Goal: Task Accomplishment & Management: Manage account settings

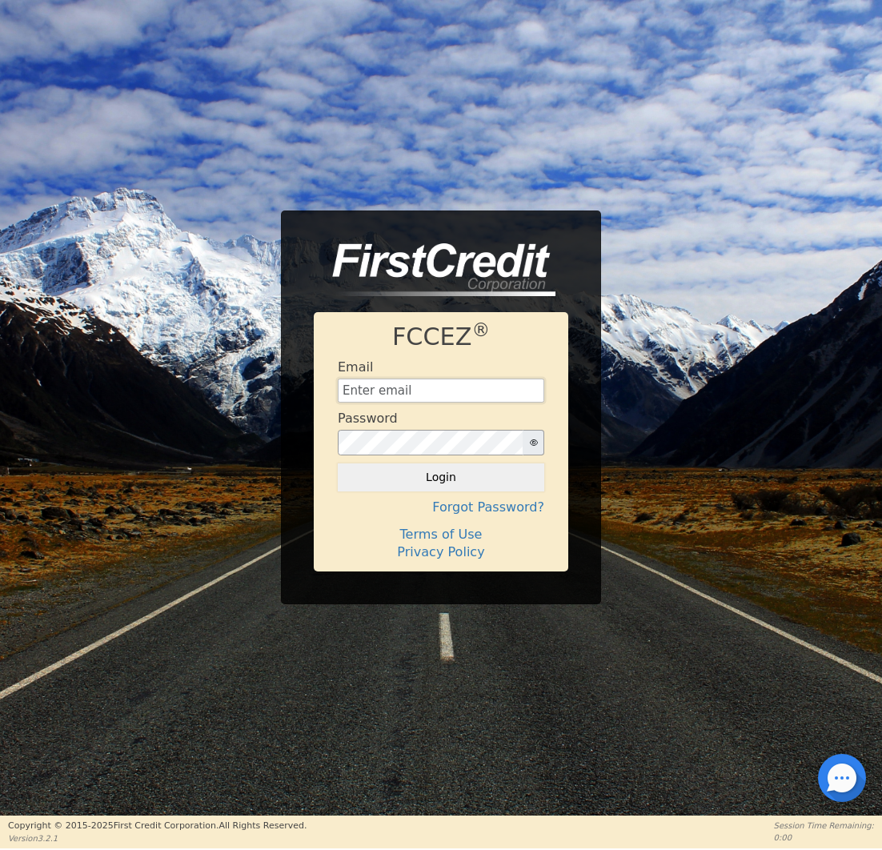
type input "[EMAIL_ADDRESS][DOMAIN_NAME]"
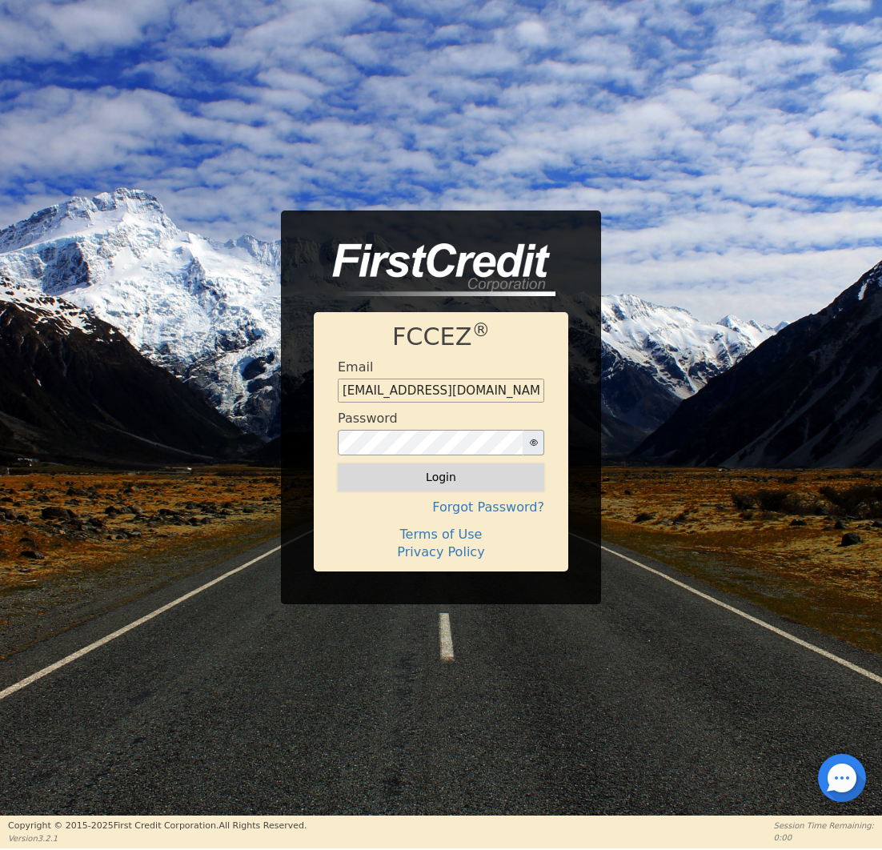
click at [437, 472] on button "Login" at bounding box center [441, 476] width 207 height 27
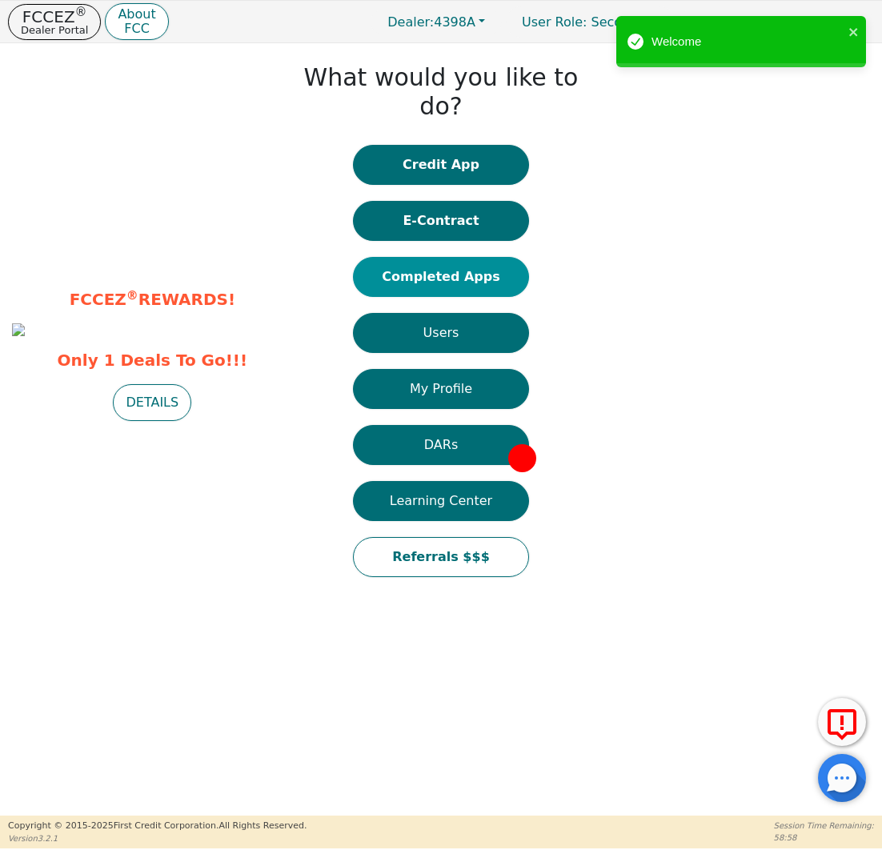
click at [449, 257] on button "Completed Apps" at bounding box center [441, 277] width 176 height 40
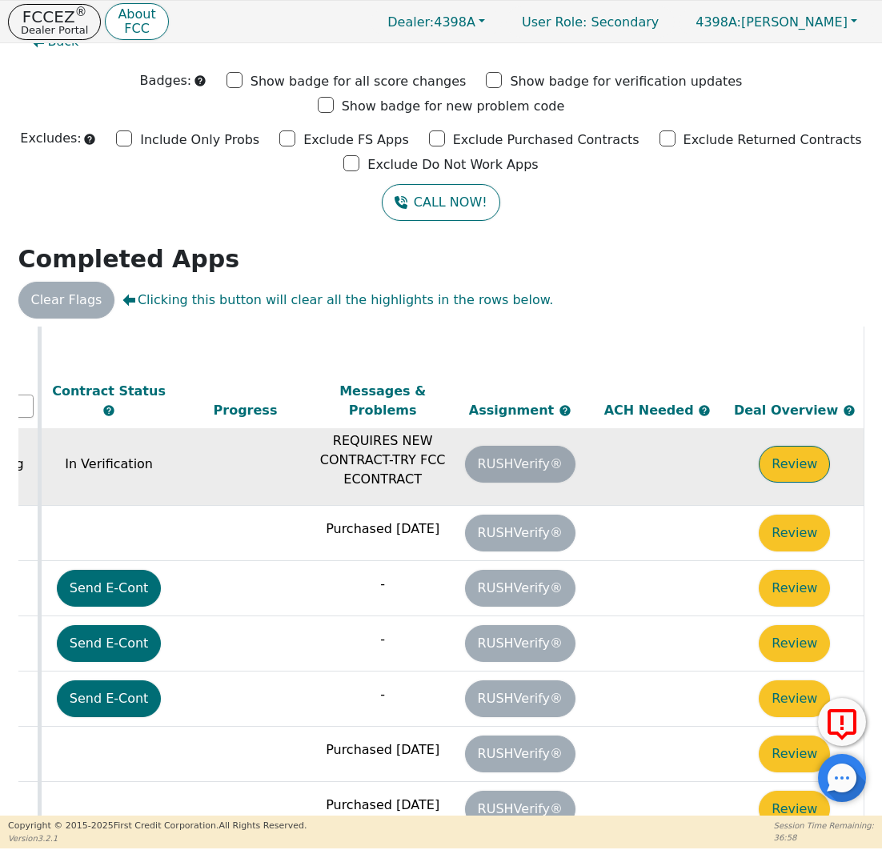
scroll to position [299, 909]
click at [780, 446] on button "Review" at bounding box center [794, 464] width 71 height 37
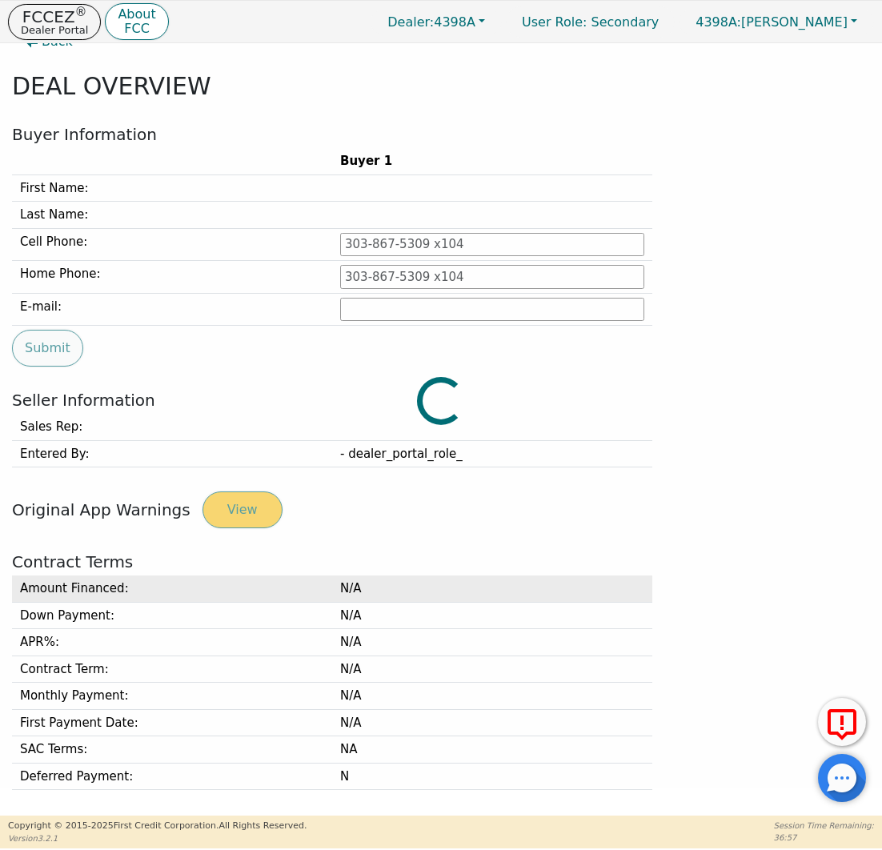
type input "[PHONE_NUMBER]"
type input "[EMAIL_ADDRESS][DOMAIN_NAME]"
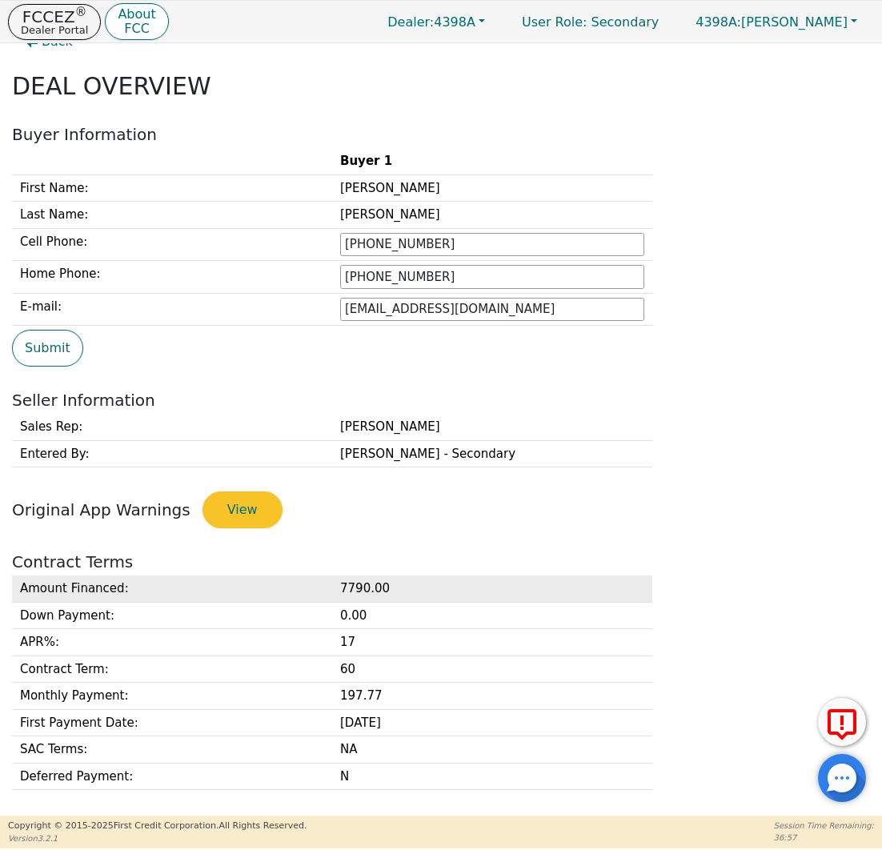
scroll to position [359, 0]
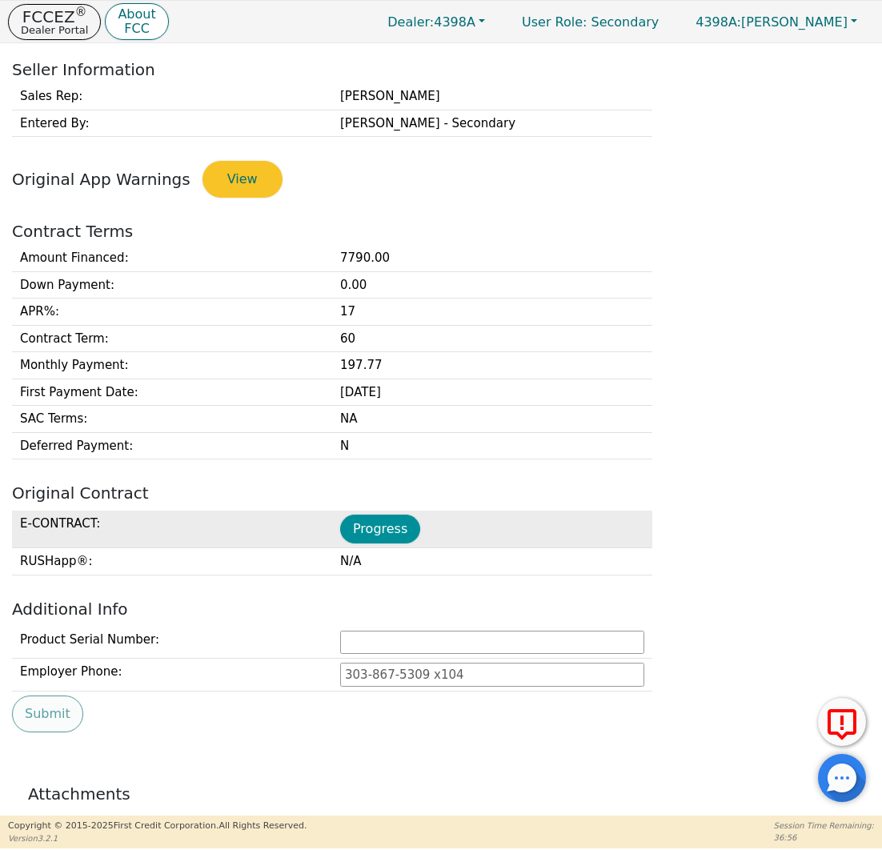
click at [372, 527] on button "Progress" at bounding box center [380, 529] width 80 height 29
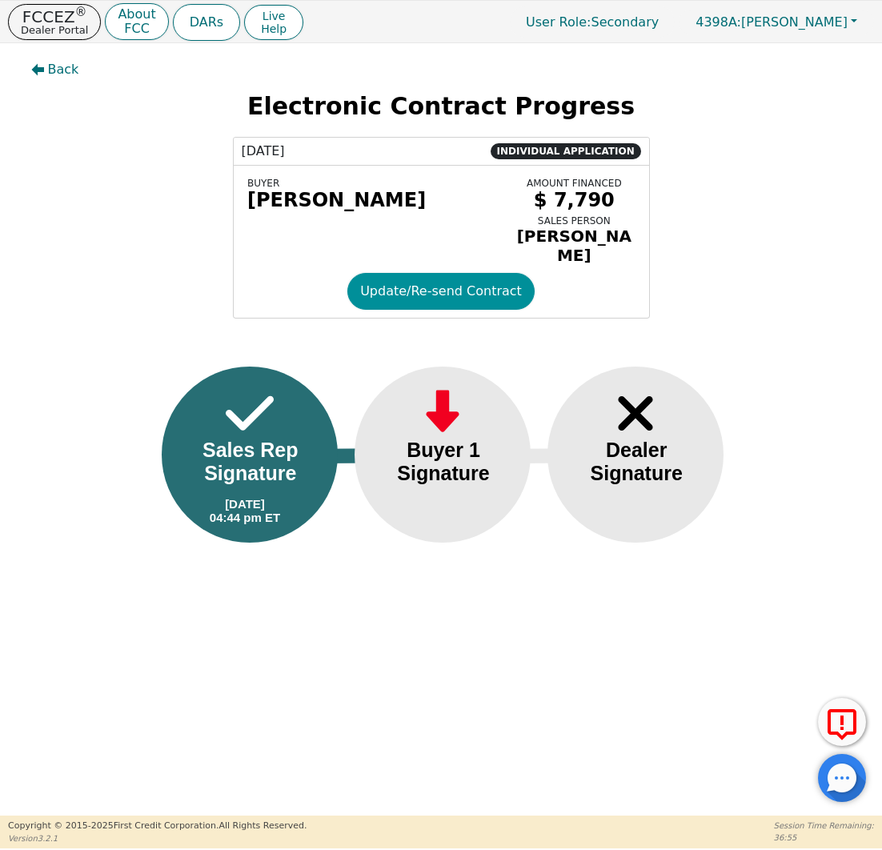
click at [405, 297] on button "Update/Re-send Contract" at bounding box center [440, 291] width 187 height 37
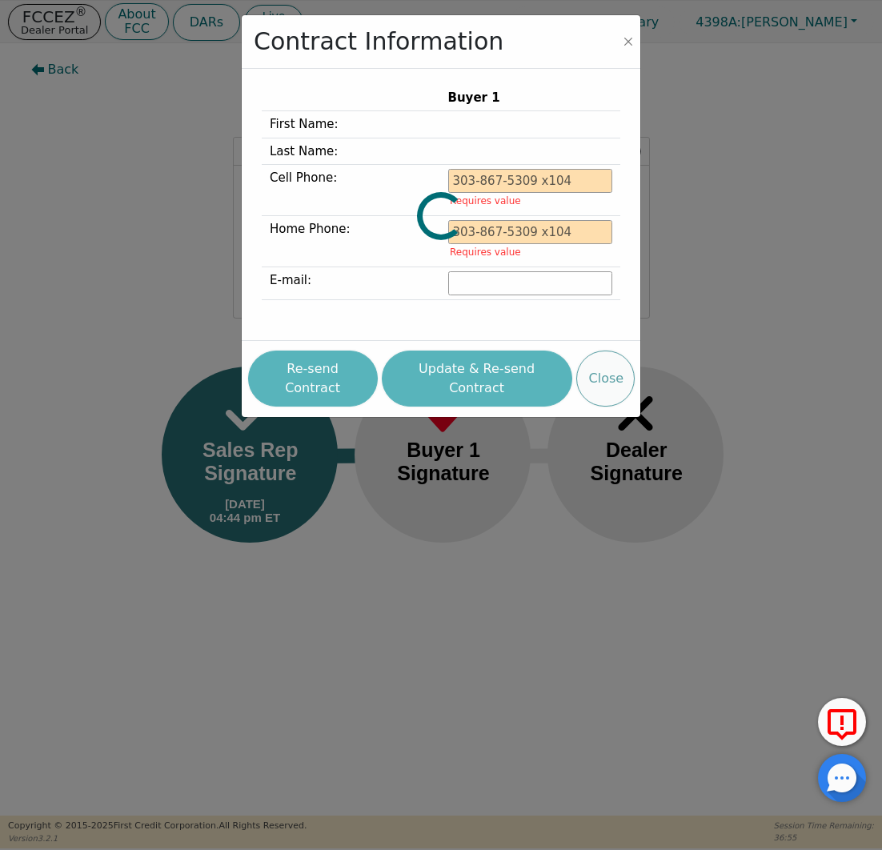
type input "[PHONE_NUMBER]"
type input "[EMAIL_ADDRESS][DOMAIN_NAME]"
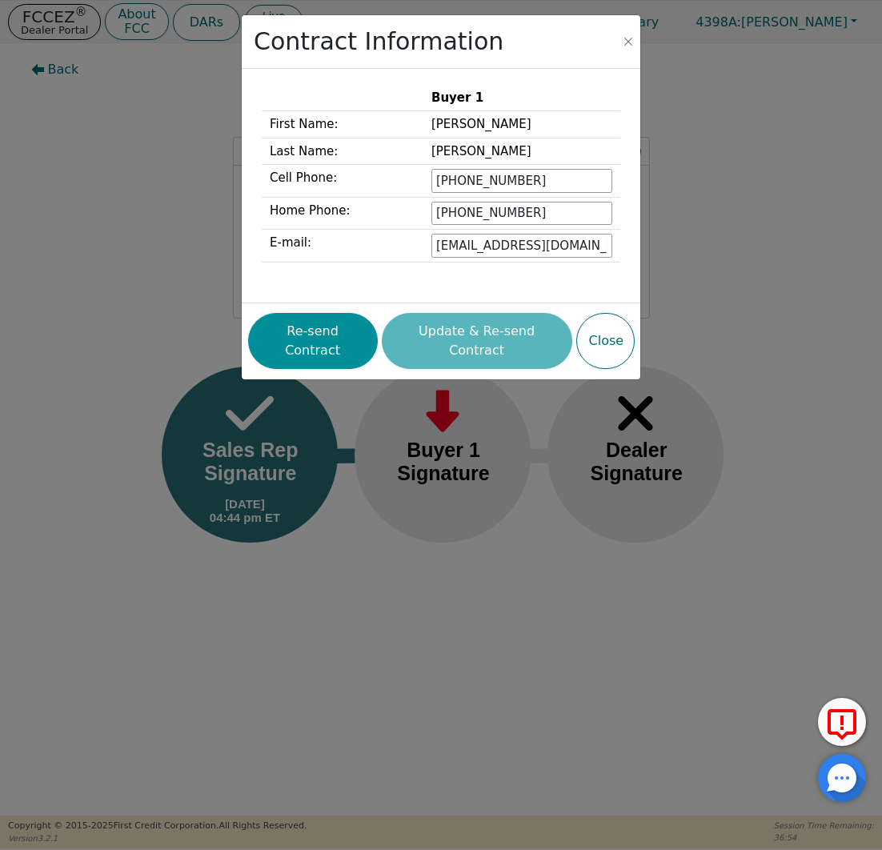
click at [325, 335] on button "Re-send Contract" at bounding box center [313, 341] width 130 height 56
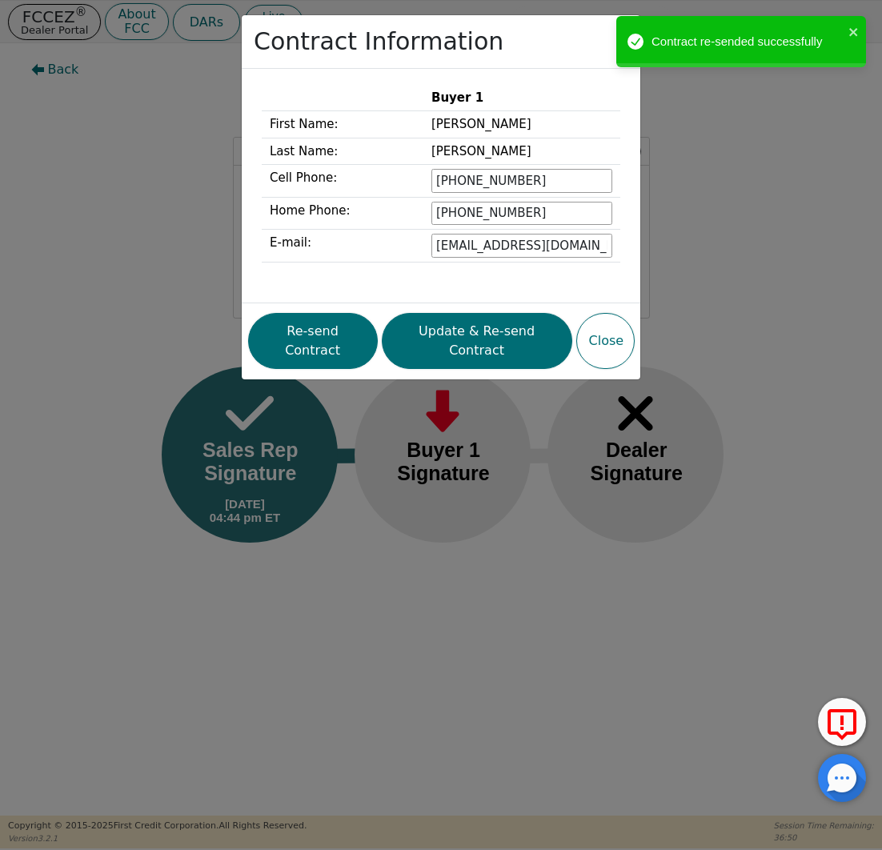
click at [166, 145] on div "Contract Information Buyer 1 First Name: [PERSON_NAME] Last Name: [PERSON_NAME]…" at bounding box center [441, 425] width 882 height 850
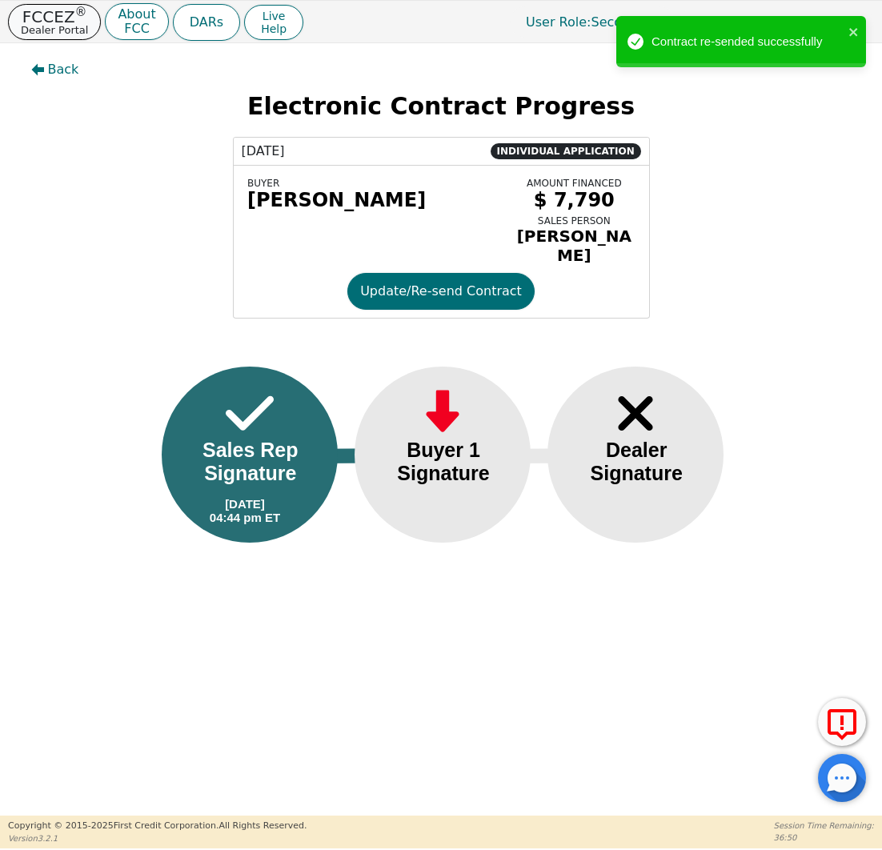
click at [74, 27] on p "Dealer Portal" at bounding box center [54, 30] width 67 height 10
